Goal: Task Accomplishment & Management: Use online tool/utility

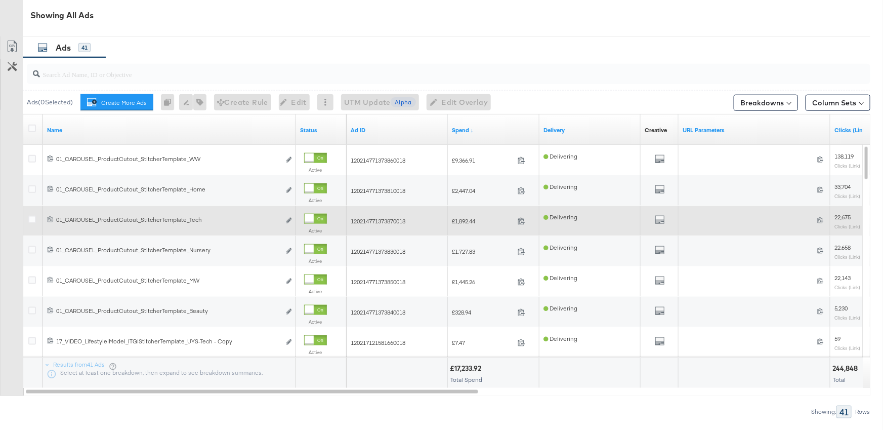
scroll to position [546, 0]
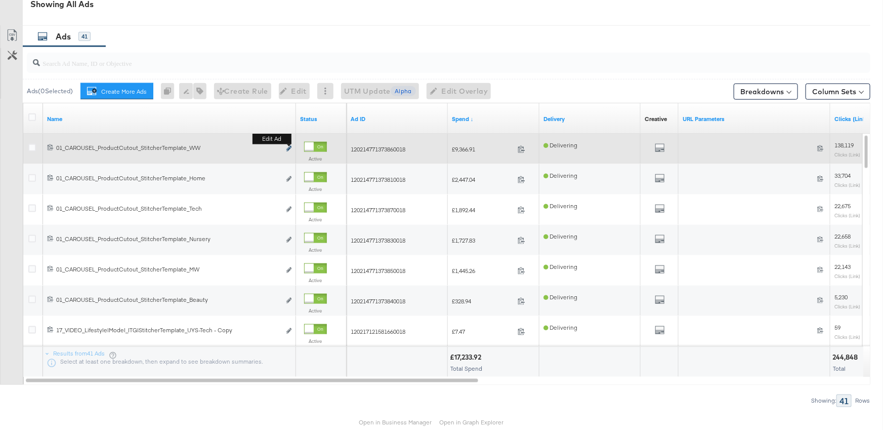
click at [290, 147] on icon "link" at bounding box center [288, 149] width 5 height 6
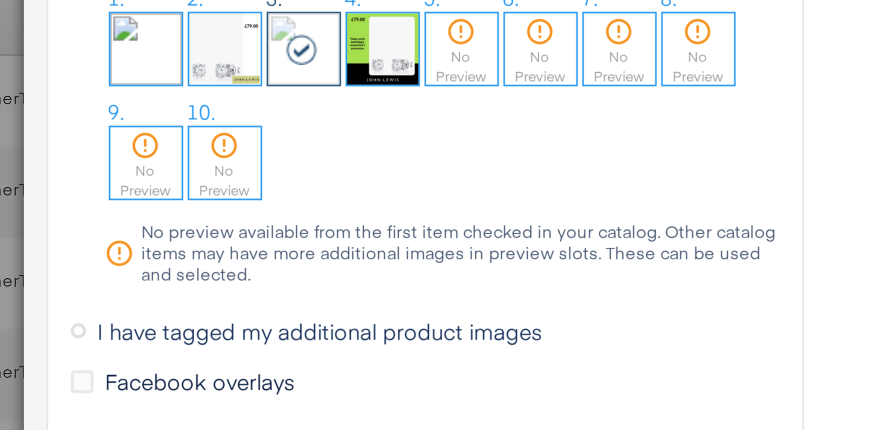
scroll to position [1049, 0]
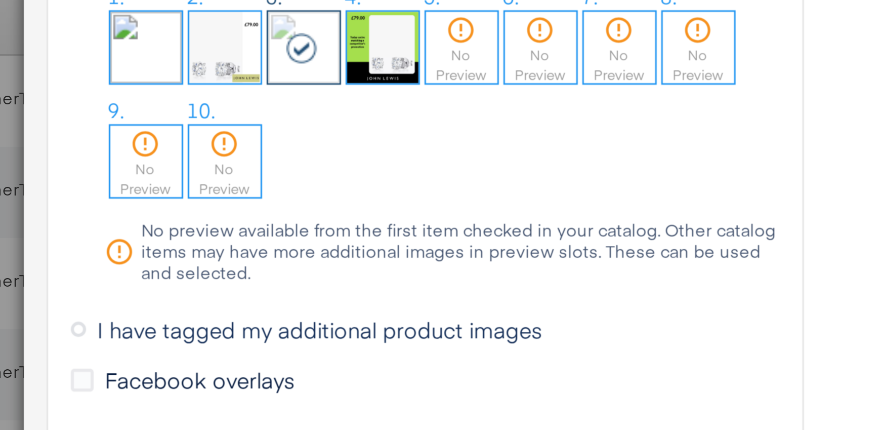
click at [284, 224] on span "I have tagged my additional product images" at bounding box center [262, 225] width 148 height 10
click at [0, 0] on input "I have tagged my additional product images" at bounding box center [0, 0] width 0 height 0
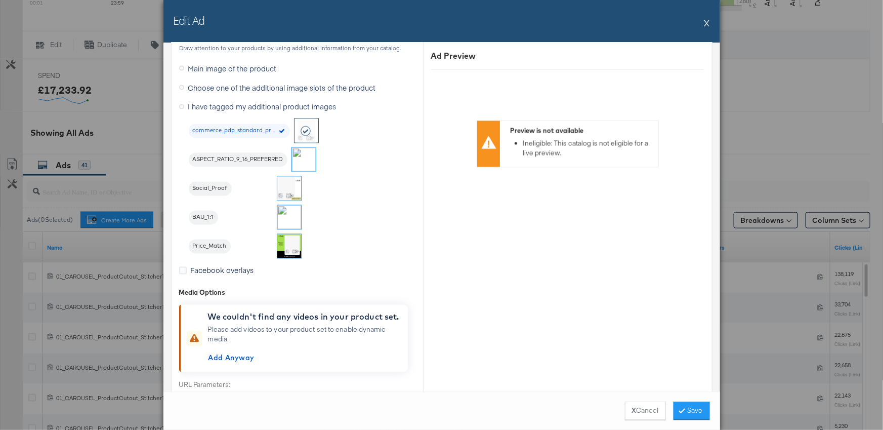
scroll to position [913, 0]
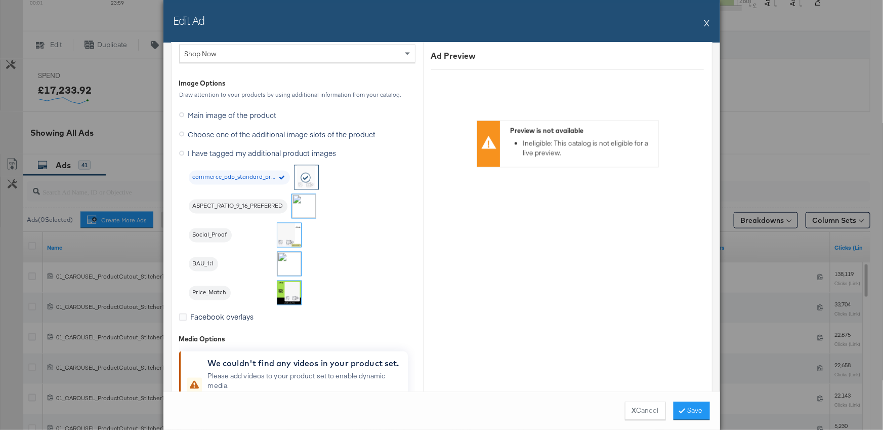
scroll to position [860, 0]
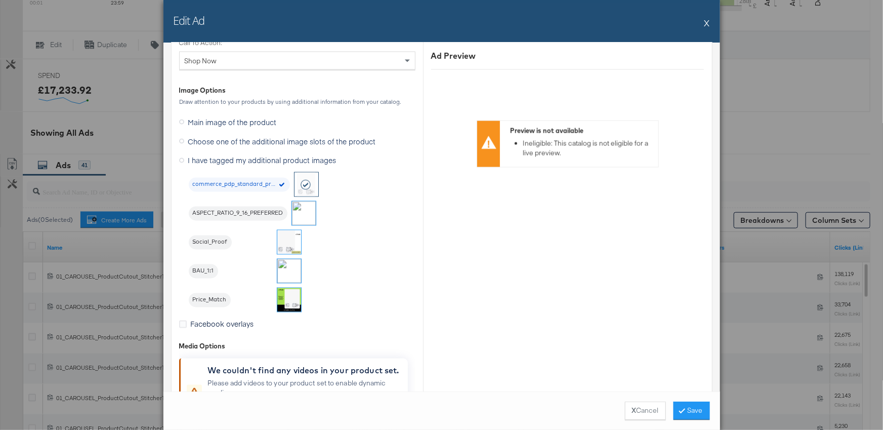
click at [291, 142] on span "Choose one of the additional image slots of the product" at bounding box center [282, 141] width 188 height 10
click at [0, 0] on input "Choose one of the additional image slots of the product" at bounding box center [0, 0] width 0 height 0
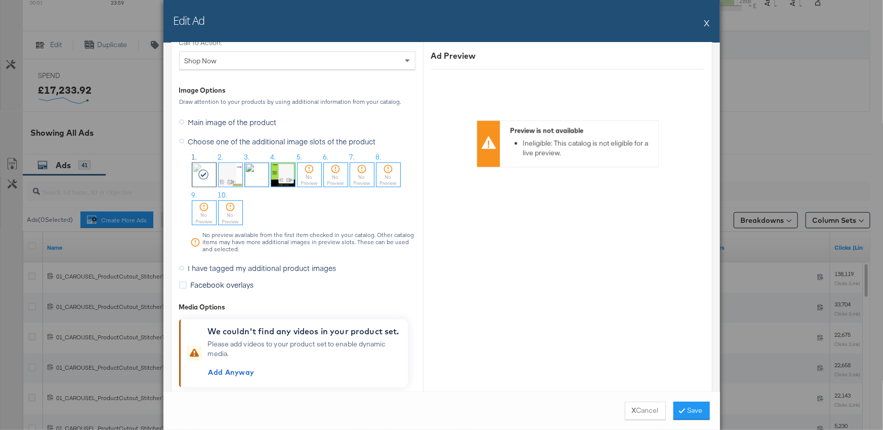
click at [710, 23] on div "Edit Ad X" at bounding box center [441, 21] width 557 height 43
click at [706, 24] on button "X" at bounding box center [708, 23] width 6 height 20
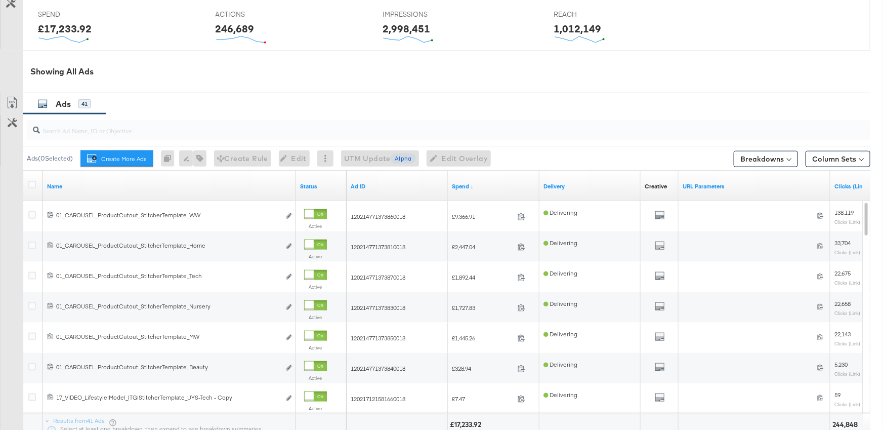
scroll to position [480, 0]
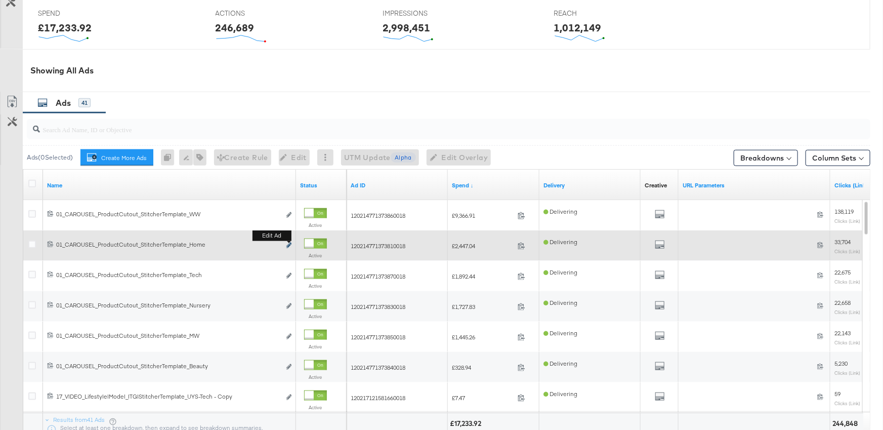
click at [289, 244] on icon "link" at bounding box center [288, 245] width 5 height 6
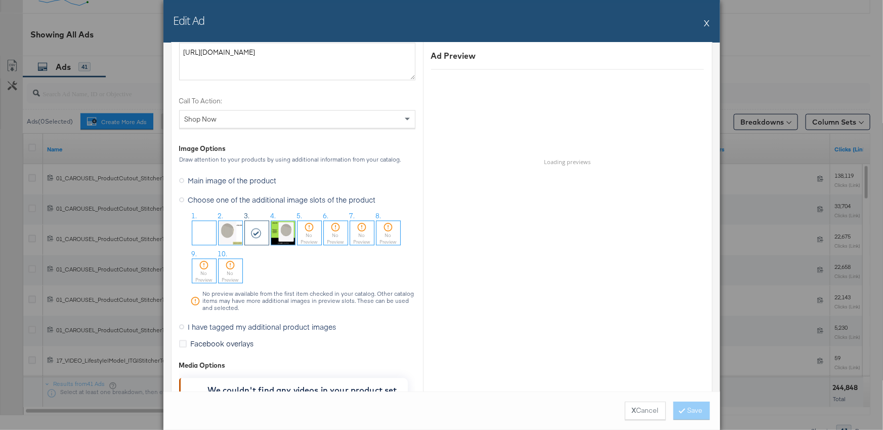
scroll to position [986, 0]
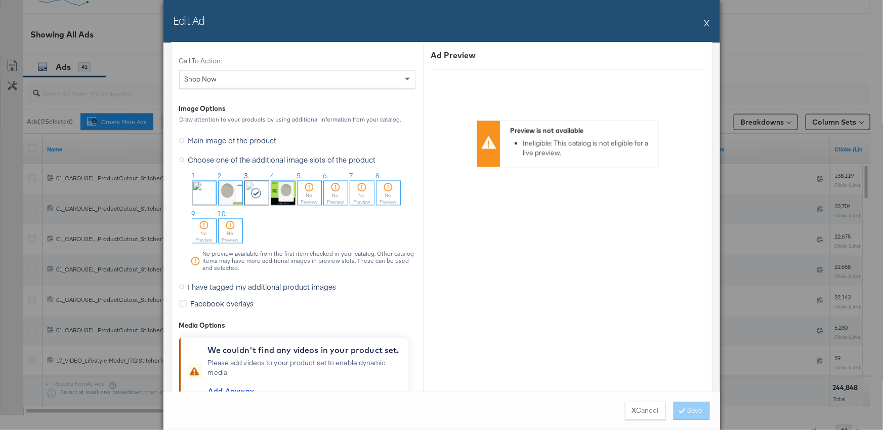
click at [235, 286] on span "I have tagged my additional product images" at bounding box center [262, 287] width 148 height 10
click at [0, 0] on input "I have tagged my additional product images" at bounding box center [0, 0] width 0 height 0
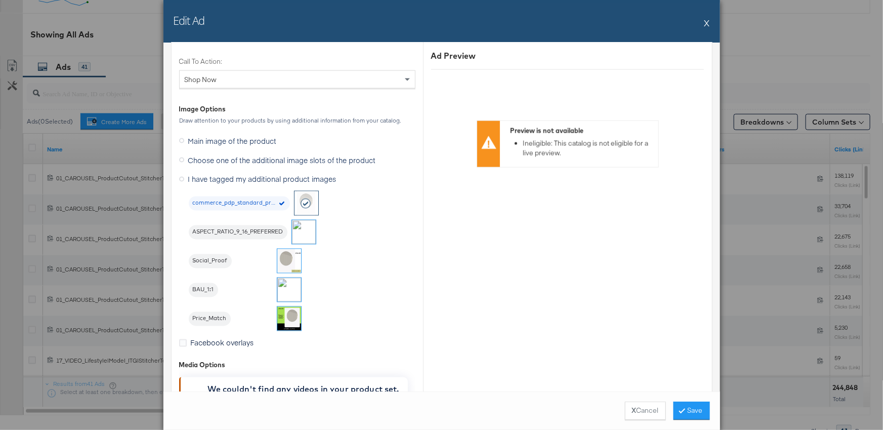
scroll to position [879, 0]
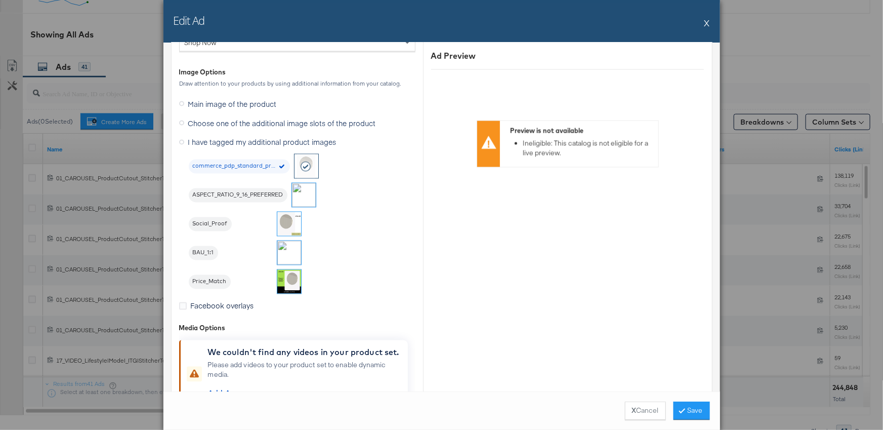
click at [242, 122] on span "Choose one of the additional image slots of the product" at bounding box center [282, 123] width 188 height 10
click at [0, 0] on input "Choose one of the additional image slots of the product" at bounding box center [0, 0] width 0 height 0
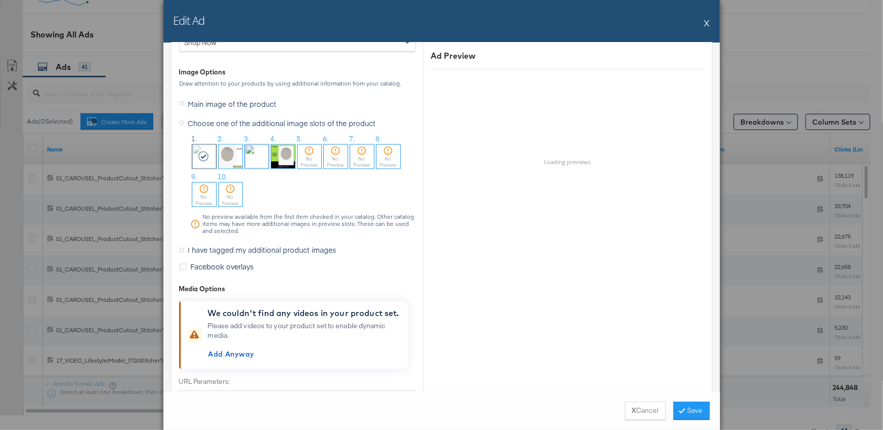
click at [233, 247] on span "I have tagged my additional product images" at bounding box center [262, 250] width 148 height 10
click at [0, 0] on input "I have tagged my additional product images" at bounding box center [0, 0] width 0 height 0
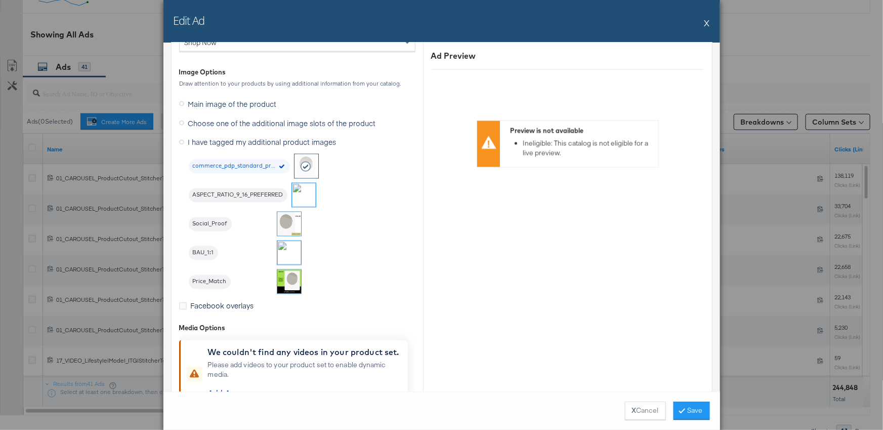
scroll to position [518, 0]
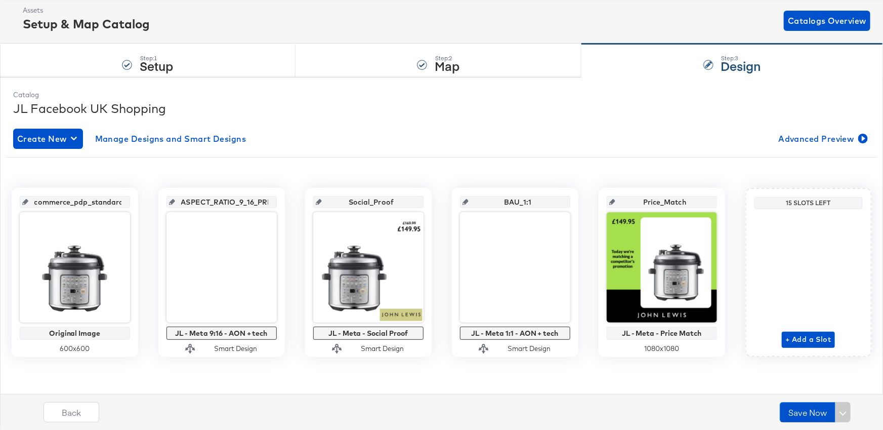
scroll to position [0, 43]
drag, startPoint x: 187, startPoint y: 202, endPoint x: 263, endPoint y: 201, distance: 75.4
click at [263, 201] on input "ASPECT_RATIO_9_16_PREFERRED" at bounding box center [224, 197] width 99 height 27
drag, startPoint x: 351, startPoint y: 202, endPoint x: 415, endPoint y: 200, distance: 63.8
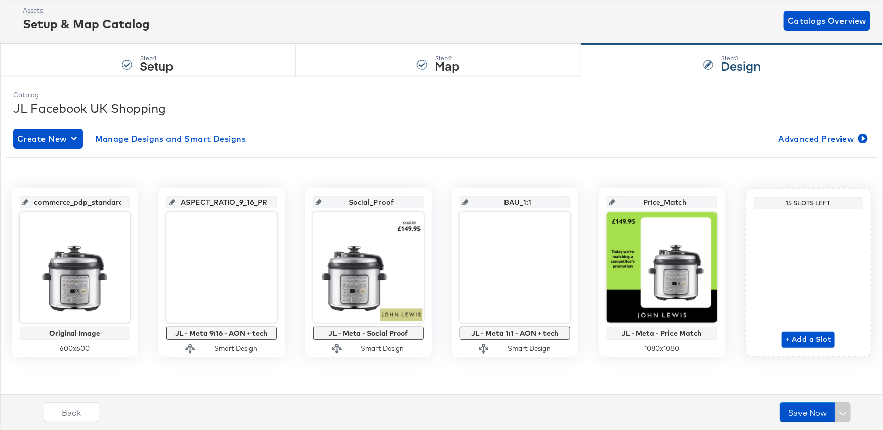
click at [415, 200] on input "Social_Proof" at bounding box center [371, 197] width 99 height 27
click at [364, 152] on div "Create New Manage Designs and Smart Designs Advanced Preview commerce_pdp_stand…" at bounding box center [441, 249] width 857 height 259
click at [217, 202] on input "ASPECT_RATIO_9_16_PREFERRED" at bounding box center [224, 197] width 99 height 27
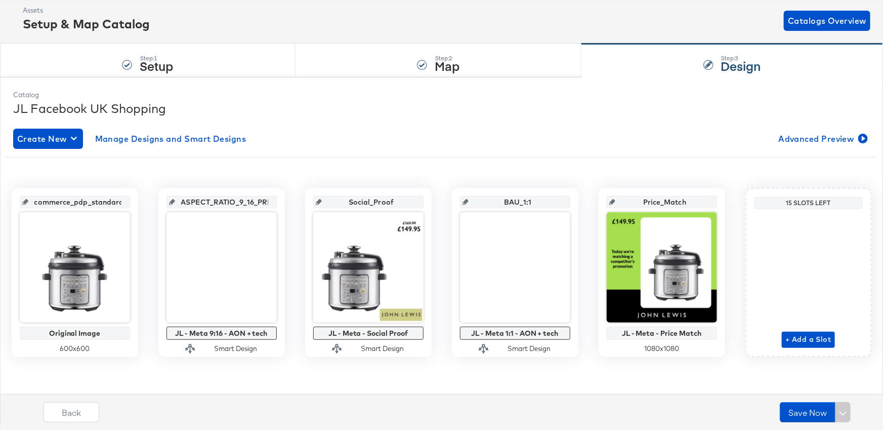
click at [522, 204] on input "BAU_1:1" at bounding box center [518, 197] width 99 height 27
click at [540, 203] on input "BAU_1:1" at bounding box center [518, 197] width 99 height 27
click at [498, 62] on div "Step: 2 Map" at bounding box center [439, 60] width 286 height 33
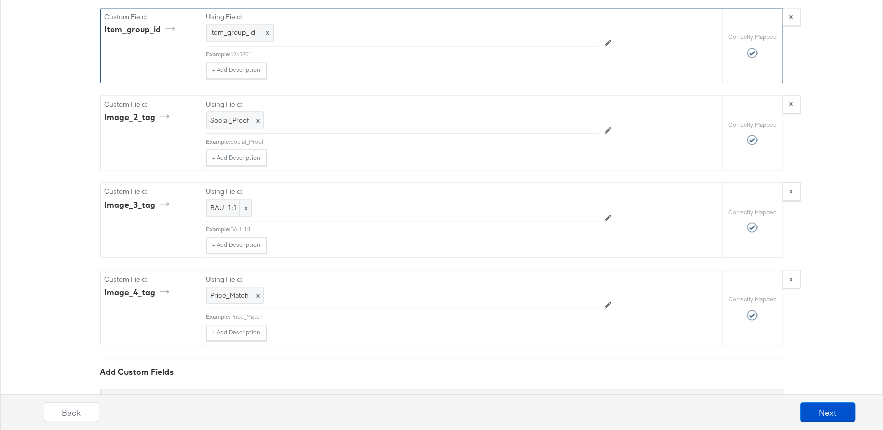
scroll to position [3088, 0]
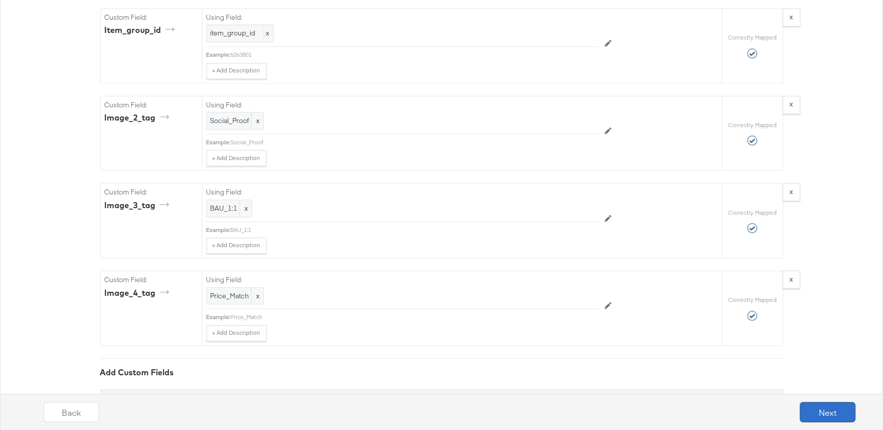
click at [834, 410] on button "Next" at bounding box center [828, 412] width 56 height 20
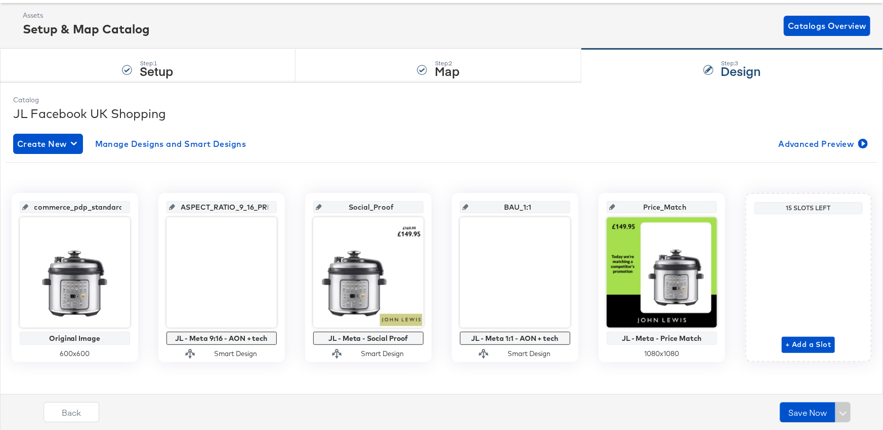
scroll to position [53, 0]
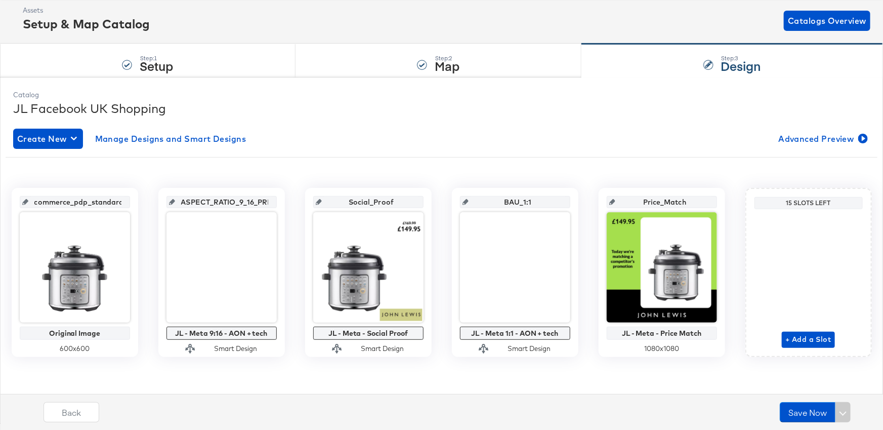
click at [421, 122] on div "Create New Manage Designs and Smart Designs Advanced Preview commerce_pdp_stand…" at bounding box center [441, 249] width 857 height 259
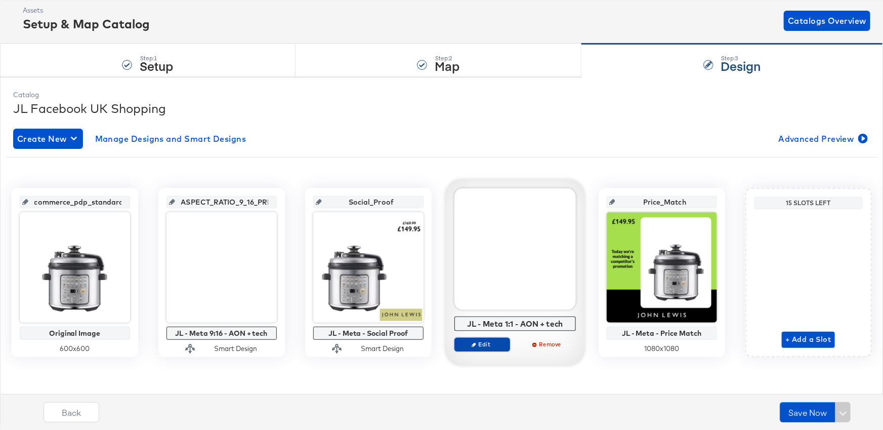
click at [488, 350] on button "Edit" at bounding box center [483, 344] width 56 height 14
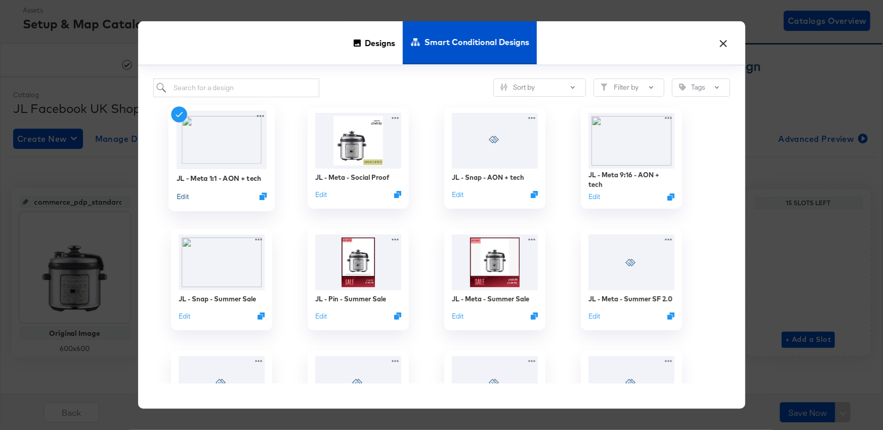
click at [184, 196] on button "Edit" at bounding box center [182, 196] width 12 height 10
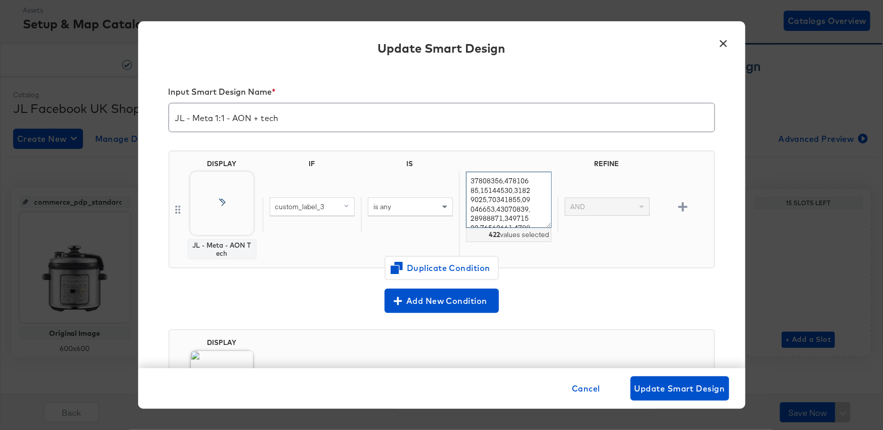
click at [513, 204] on textarea at bounding box center [508, 200] width 85 height 56
click at [729, 40] on button "×" at bounding box center [724, 40] width 18 height 18
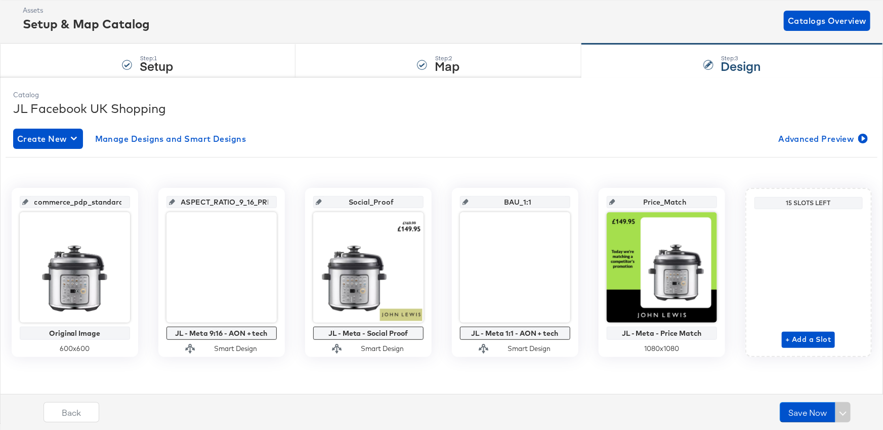
scroll to position [0, 0]
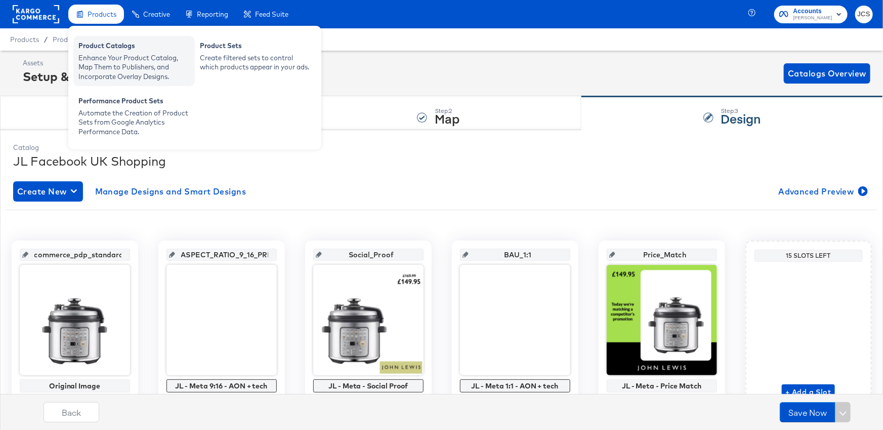
click at [97, 55] on div "Enhance Your Product Catalog, Map Them to Publishers, and Incorporate Overlay D…" at bounding box center [133, 67] width 111 height 28
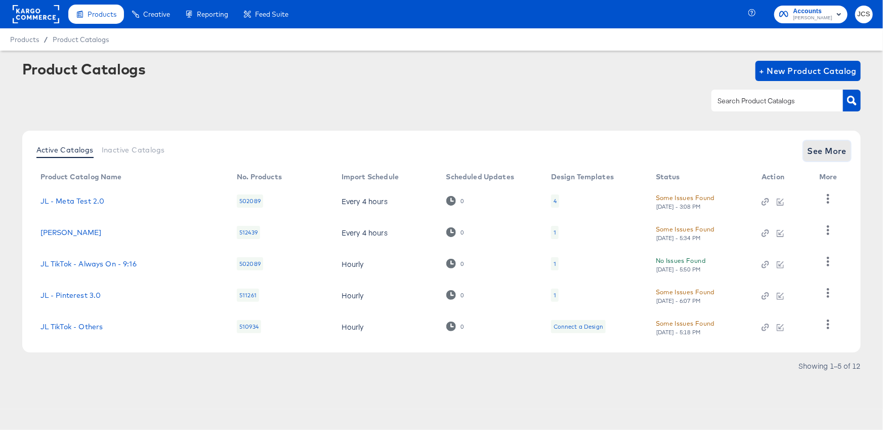
click at [818, 153] on span "See More" at bounding box center [827, 151] width 39 height 14
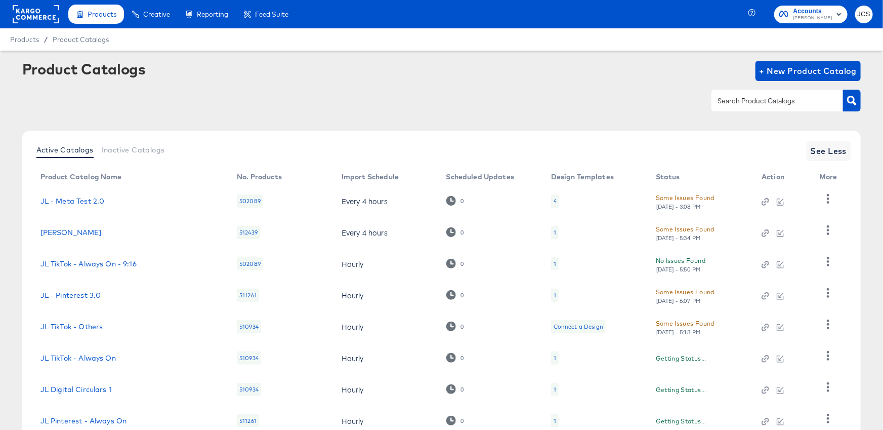
scroll to position [136, 0]
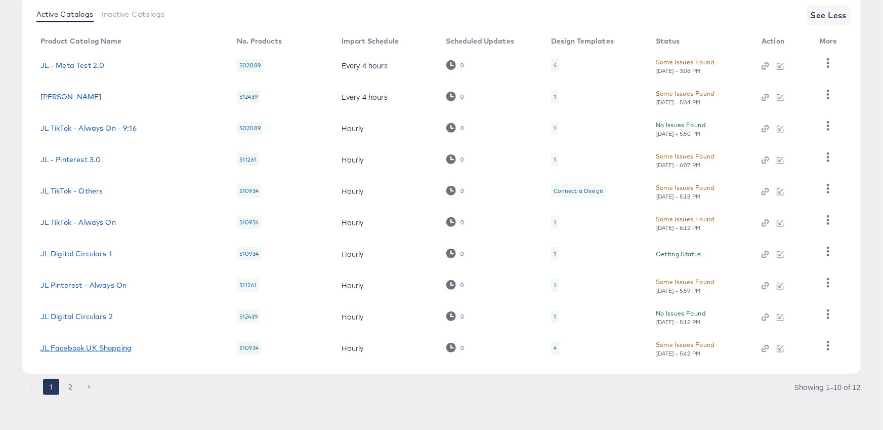
copy link "JL Facebook UK Shopping"
drag, startPoint x: 137, startPoint y: 349, endPoint x: 42, endPoint y: 349, distance: 95.7
click at [42, 349] on div "JL Facebook UK Shopping" at bounding box center [128, 348] width 177 height 8
click at [92, 348] on link "JL Facebook UK Shopping" at bounding box center [85, 348] width 91 height 8
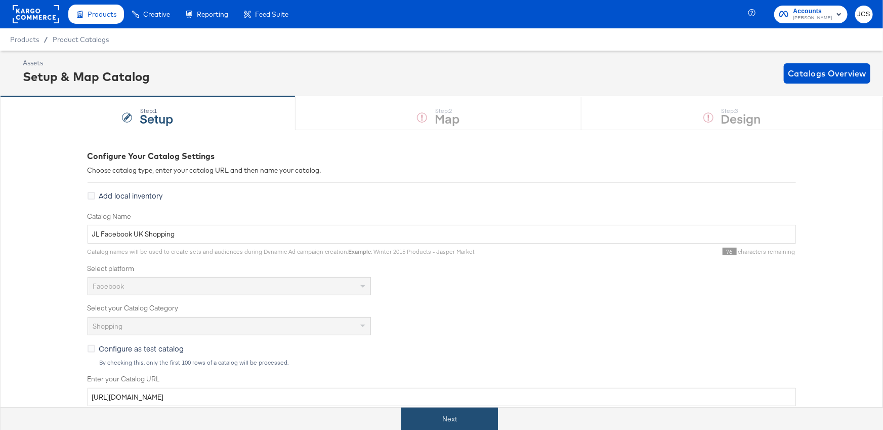
click at [430, 417] on button "Next" at bounding box center [449, 418] width 97 height 23
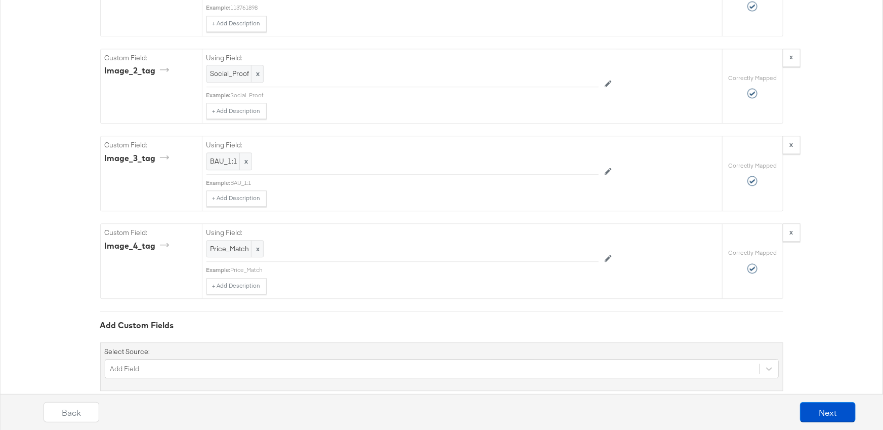
scroll to position [3202, 0]
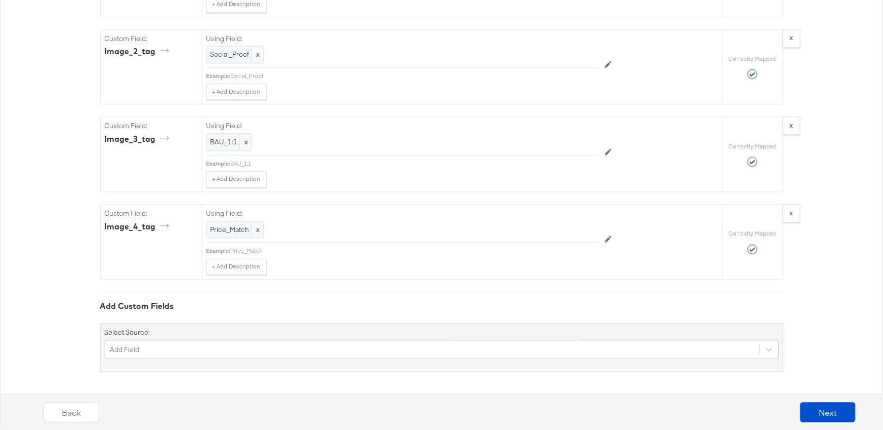
click at [251, 345] on div "Add Field" at bounding box center [442, 349] width 674 height 19
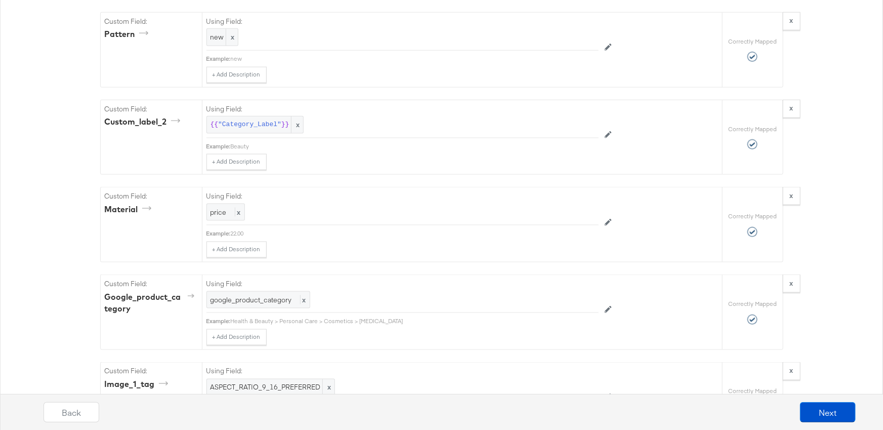
scroll to position [2457, 0]
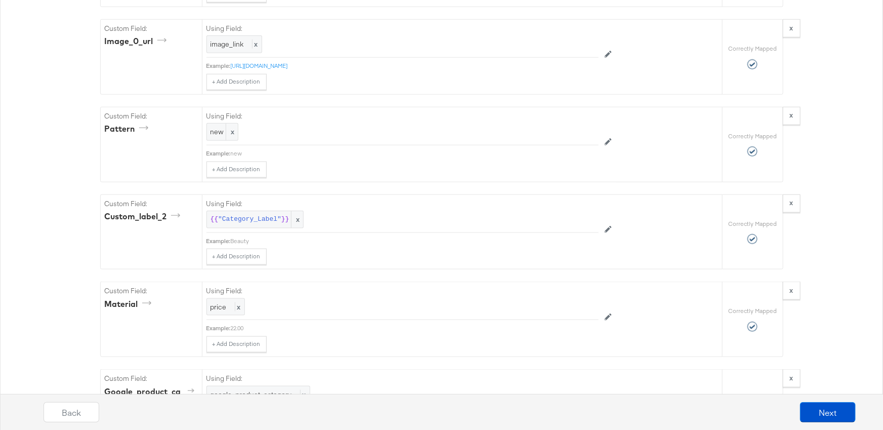
type input "matt"
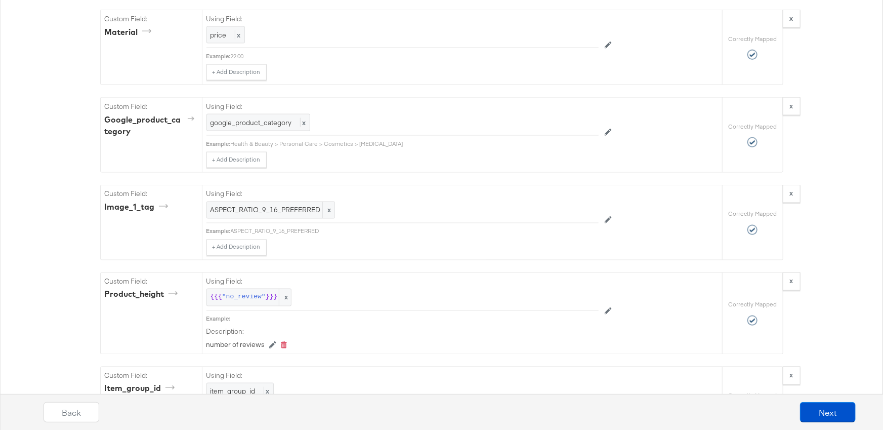
scroll to position [3202, 0]
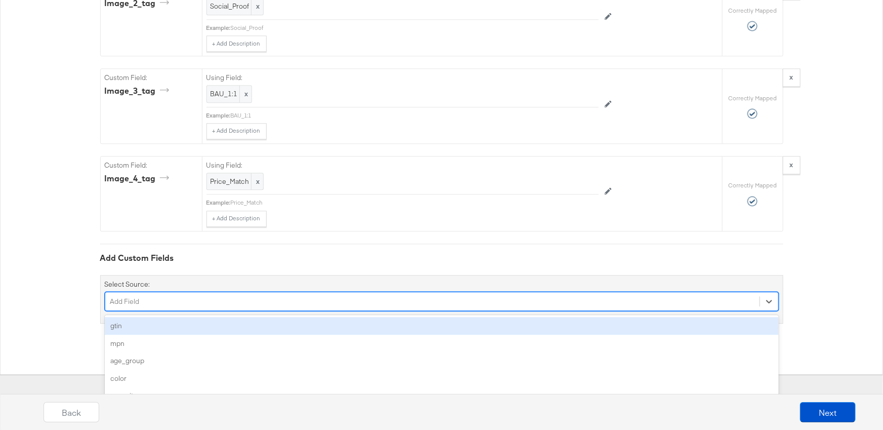
click at [336, 311] on div "option gtin focused, 1 of 151. 151 results available. Use Up and Down to choose…" at bounding box center [442, 301] width 674 height 19
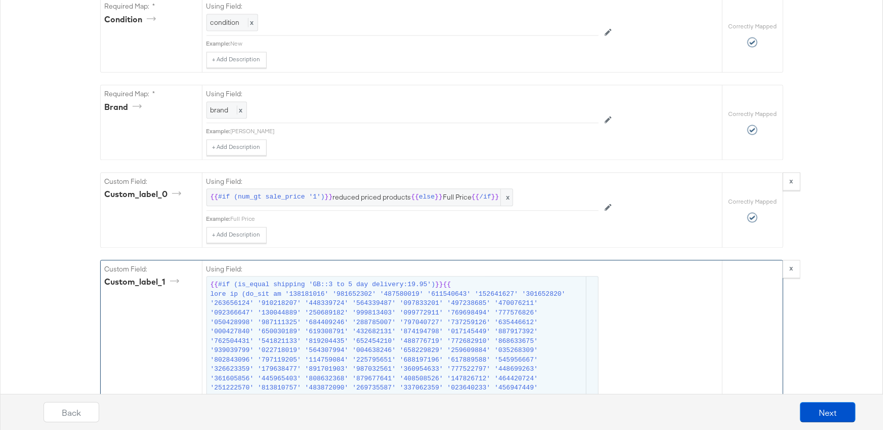
scroll to position [1023, 0]
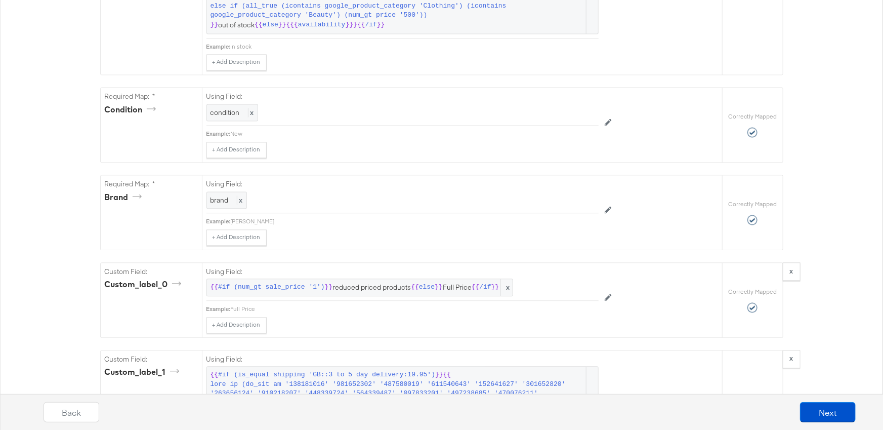
type input "cond"
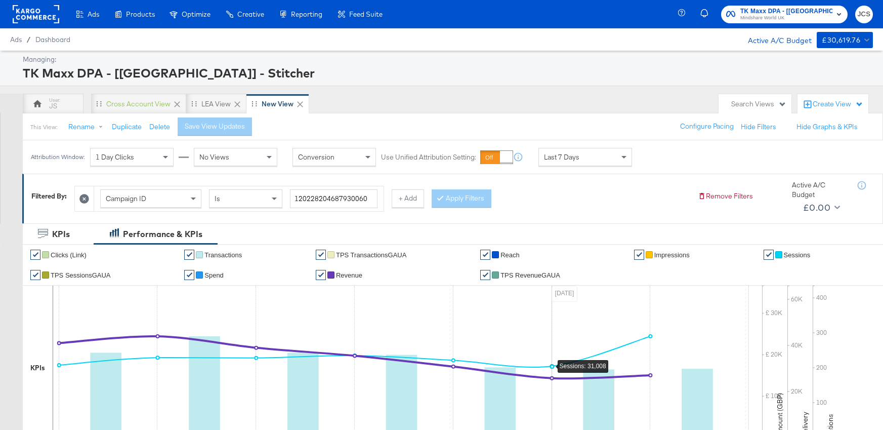
scroll to position [101, 0]
